Goal: Task Accomplishment & Management: Manage account settings

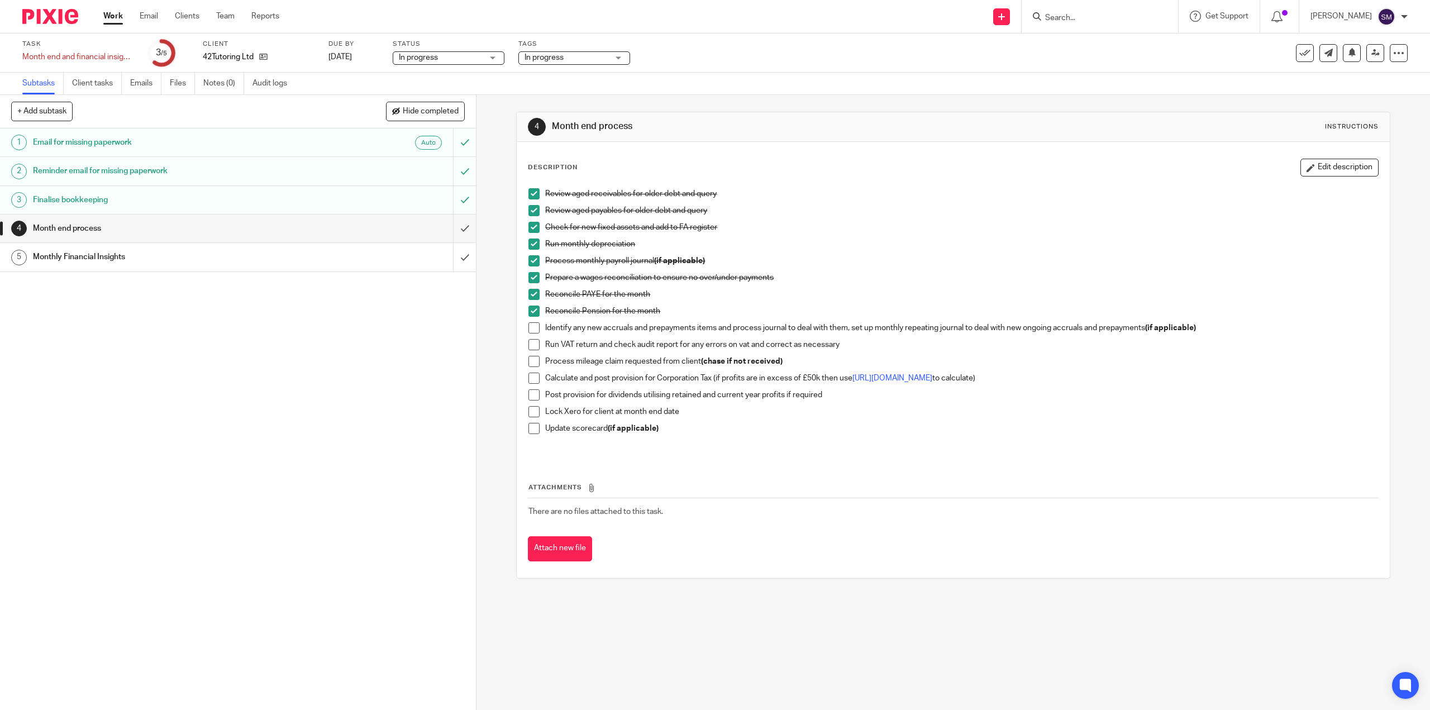
click at [530, 327] on span at bounding box center [533, 327] width 11 height 11
click at [530, 347] on span at bounding box center [533, 344] width 11 height 11
click at [528, 363] on span at bounding box center [533, 361] width 11 height 11
click at [533, 379] on span at bounding box center [533, 378] width 11 height 11
click at [535, 397] on span at bounding box center [533, 394] width 11 height 11
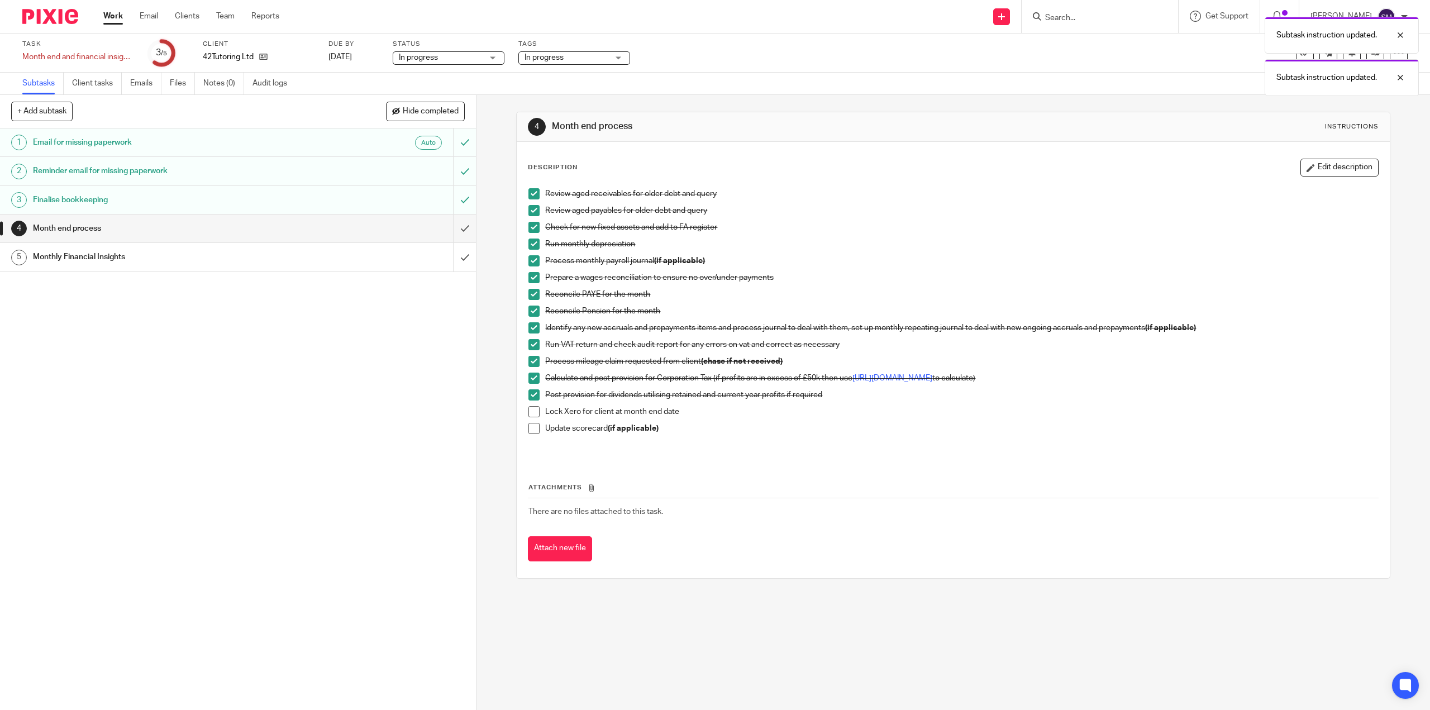
click at [533, 415] on span at bounding box center [533, 411] width 11 height 11
click at [535, 432] on span at bounding box center [533, 428] width 11 height 11
click at [451, 231] on input "submit" at bounding box center [238, 229] width 476 height 28
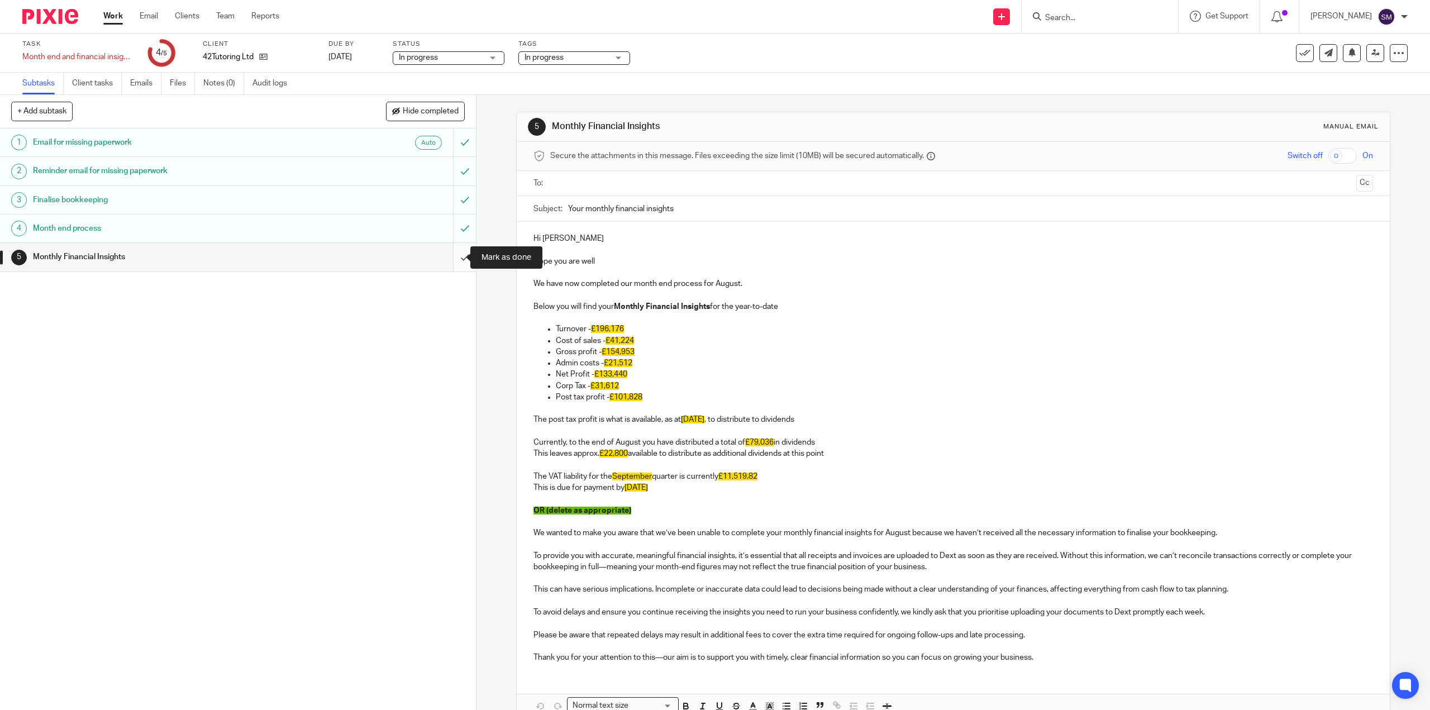
click at [454, 264] on input "submit" at bounding box center [238, 257] width 476 height 28
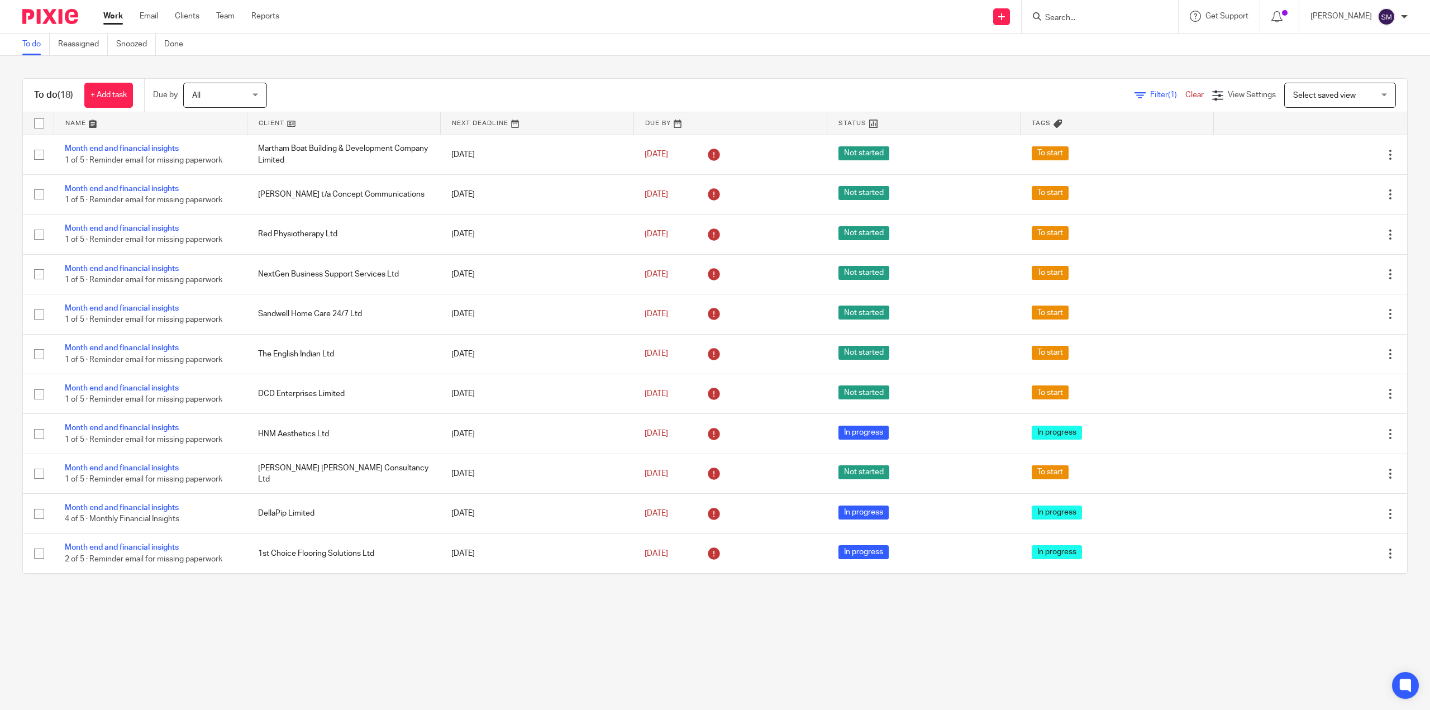
scroll to position [279, 0]
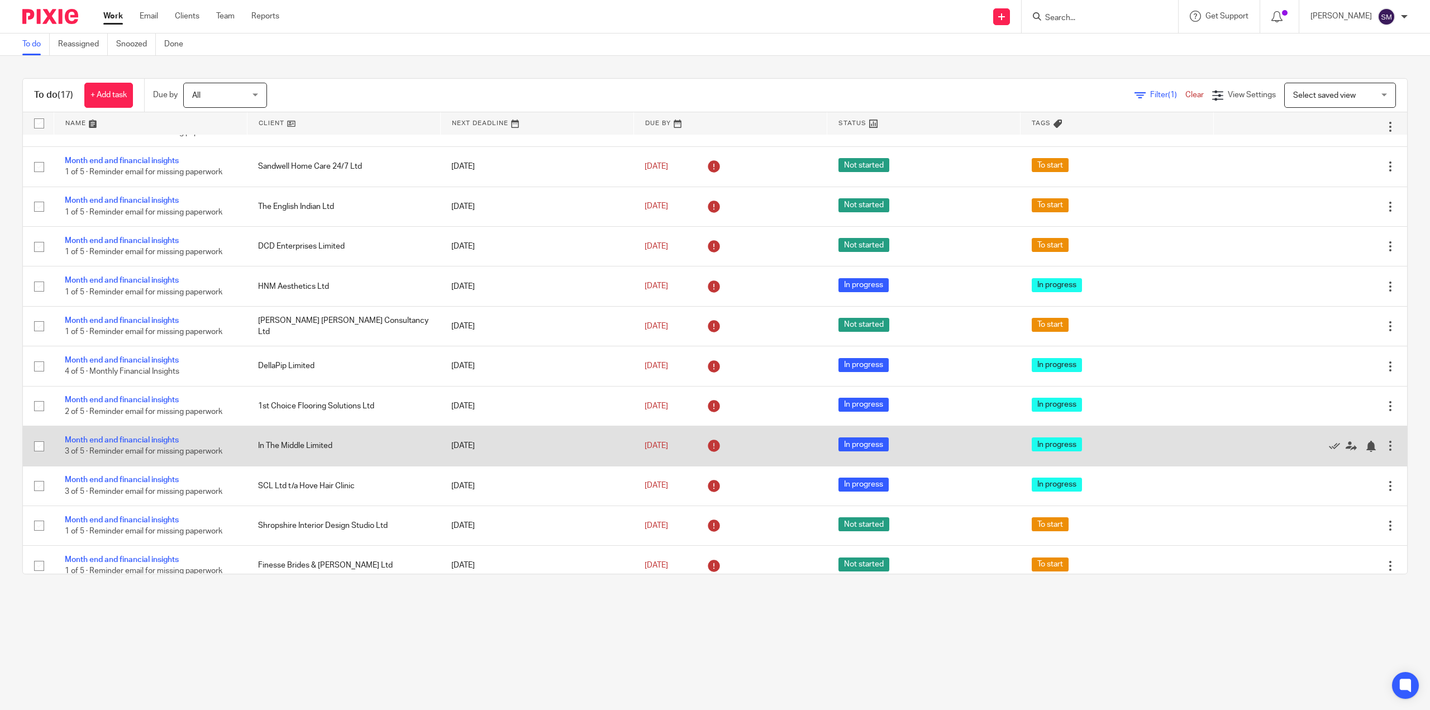
scroll to position [168, 0]
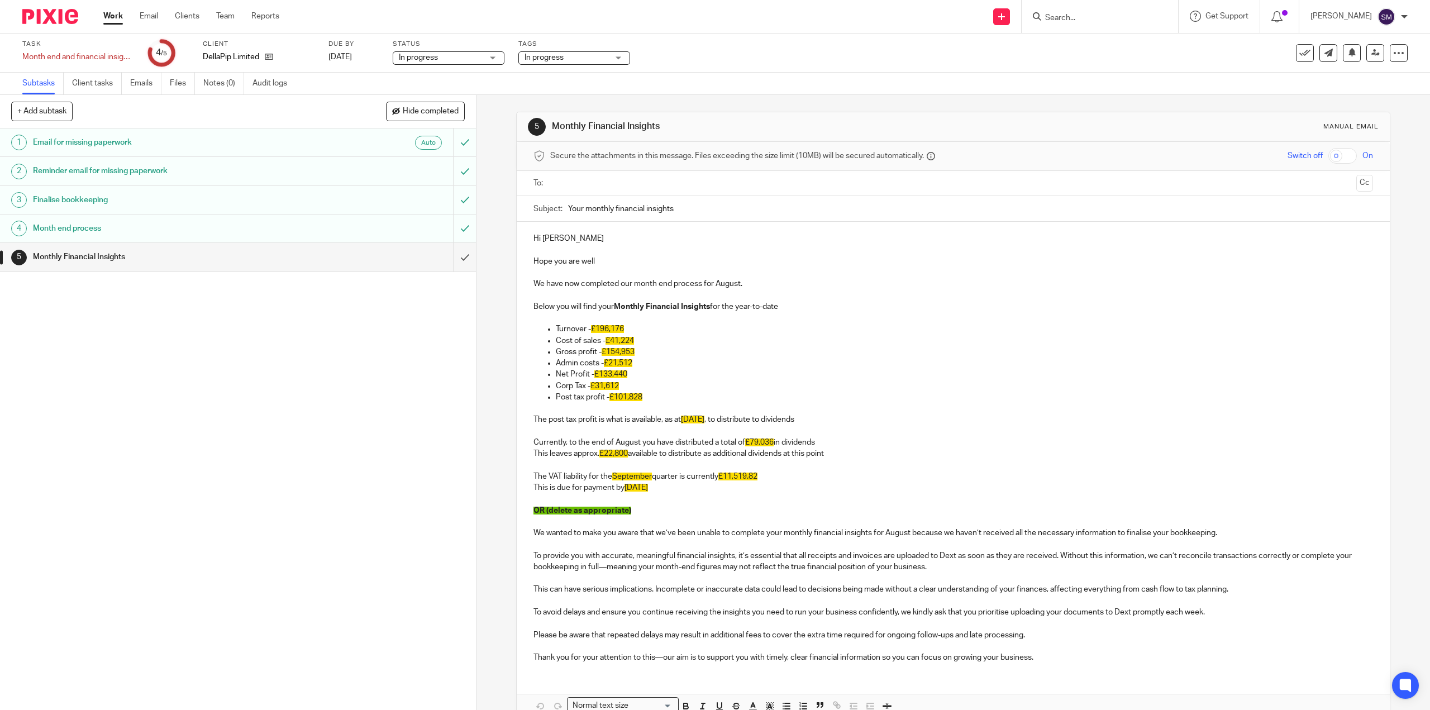
click at [266, 176] on h1 "Reminder email for missing paperwork" at bounding box center [169, 171] width 273 height 17
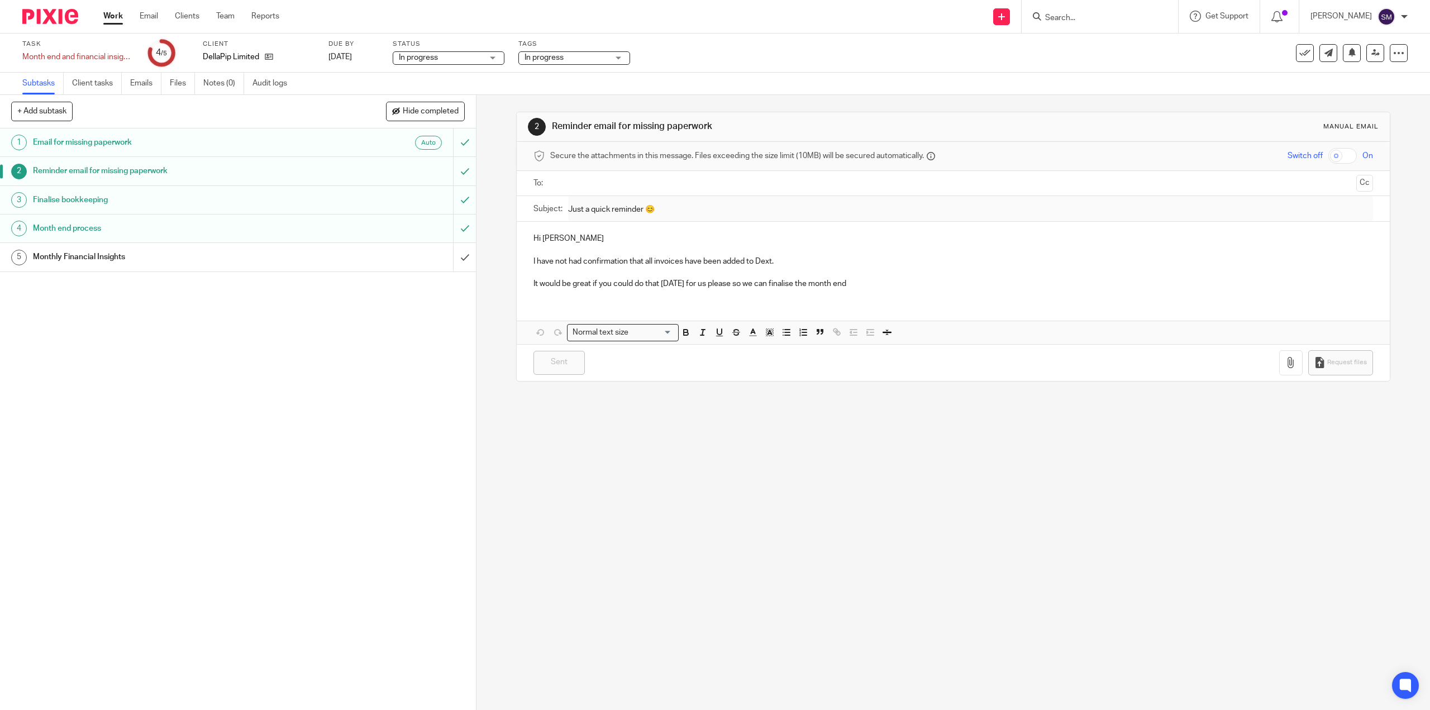
click at [155, 188] on link "3 Finalise bookkeeping" at bounding box center [226, 200] width 453 height 28
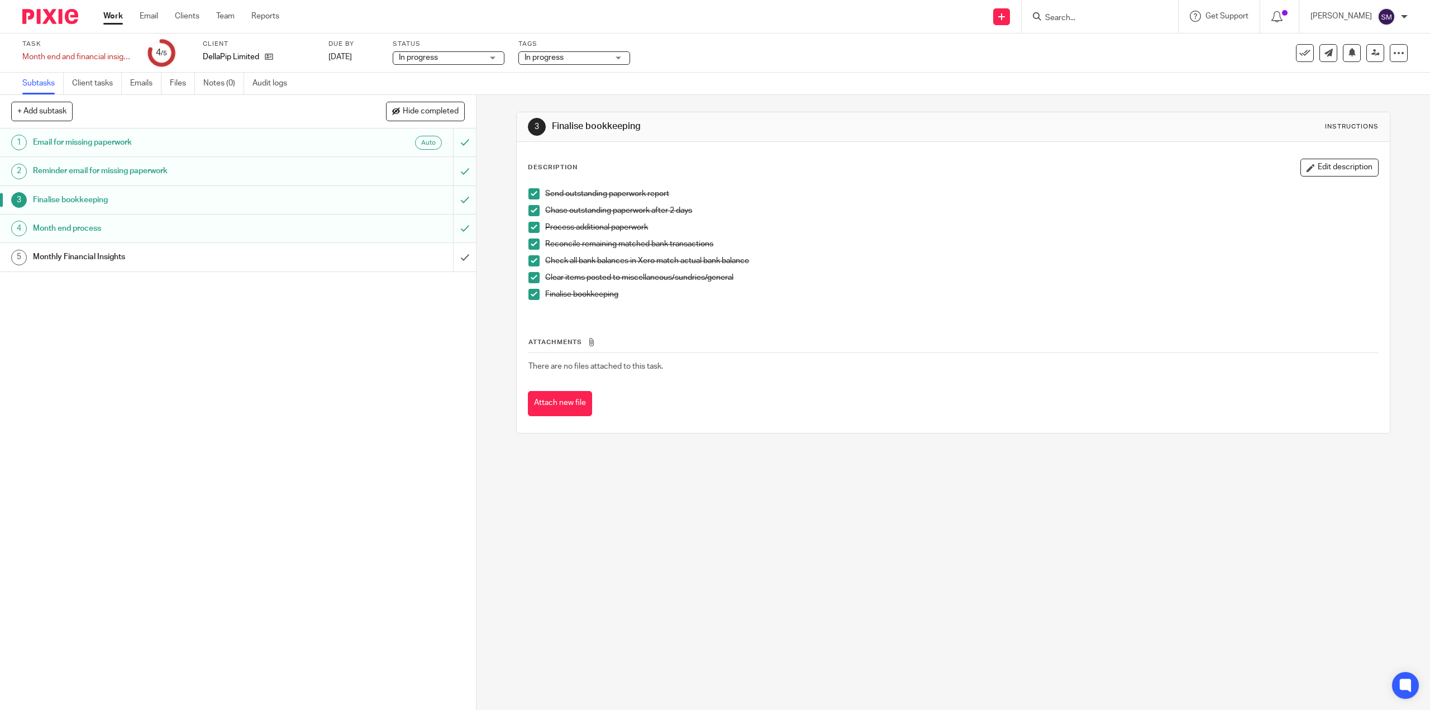
click at [65, 261] on h1 "Monthly Financial Insights" at bounding box center [169, 257] width 273 height 17
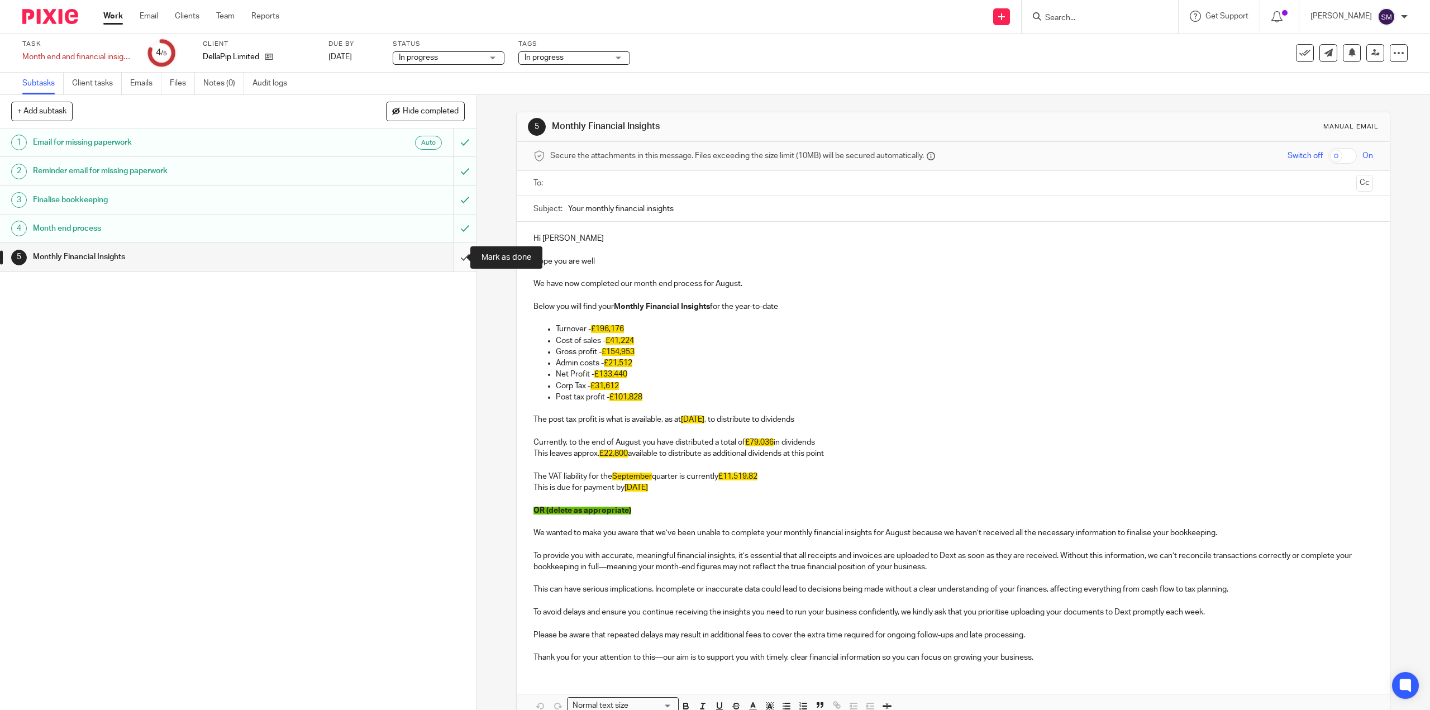
click at [452, 263] on input "submit" at bounding box center [238, 257] width 476 height 28
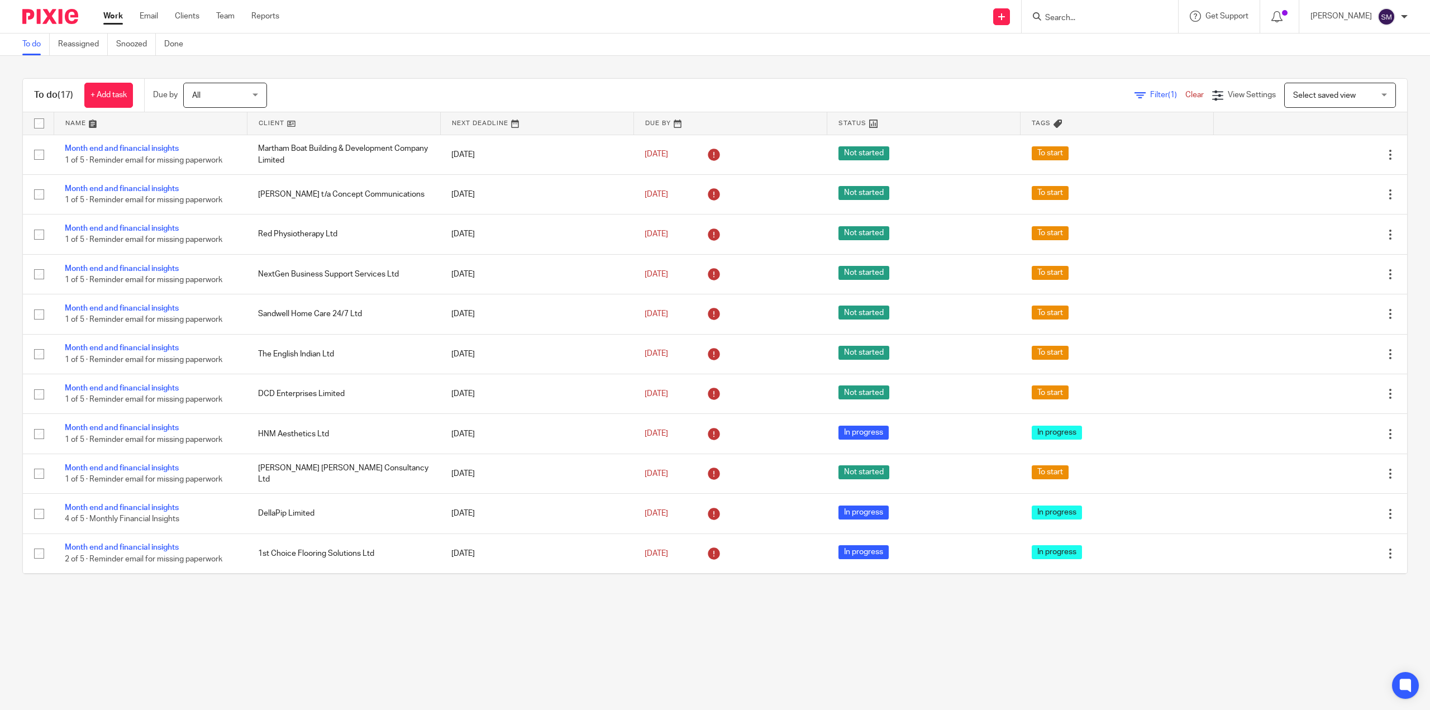
scroll to position [168, 0]
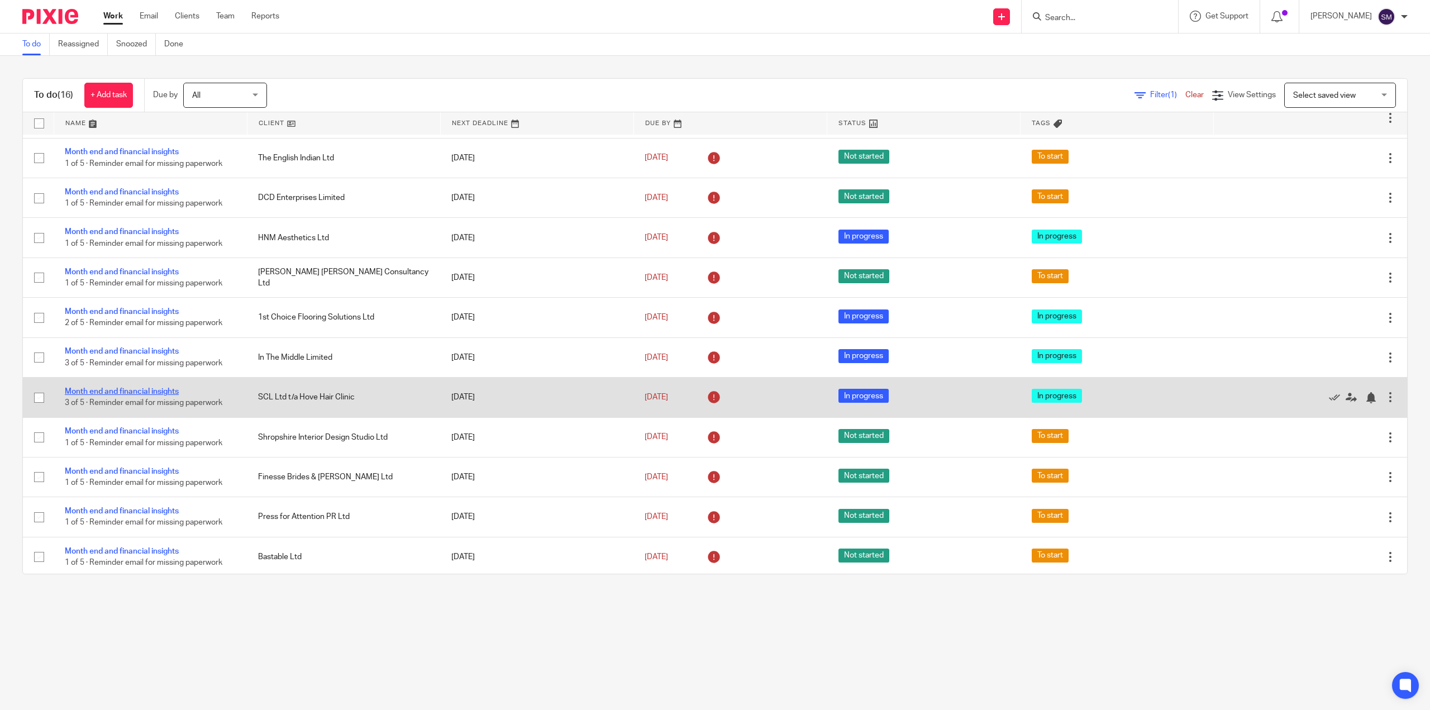
scroll to position [199, 0]
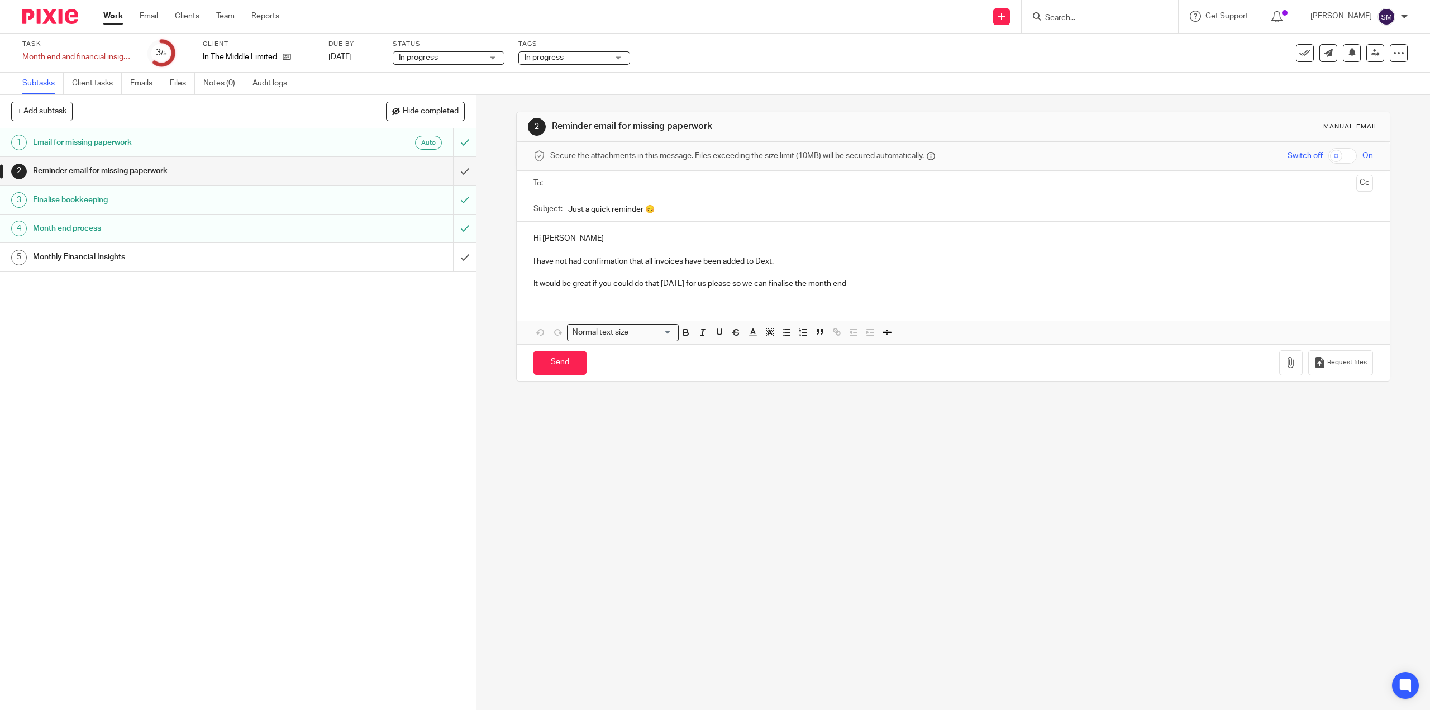
click at [146, 177] on h1 "Reminder email for missing paperwork" at bounding box center [169, 171] width 273 height 17
click at [450, 173] on input "submit" at bounding box center [238, 171] width 476 height 28
